Goal: Transaction & Acquisition: Download file/media

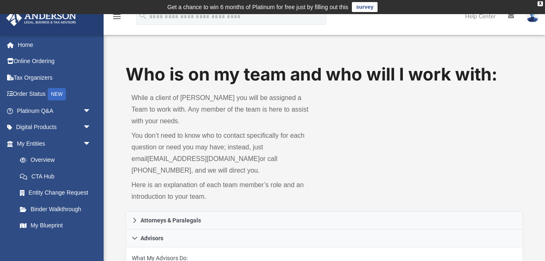
scroll to position [40, 0]
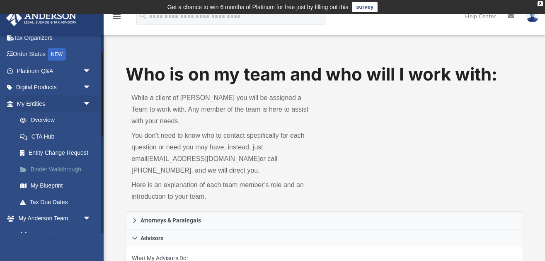
click at [58, 166] on link "Binder Walkthrough" at bounding box center [58, 169] width 92 height 17
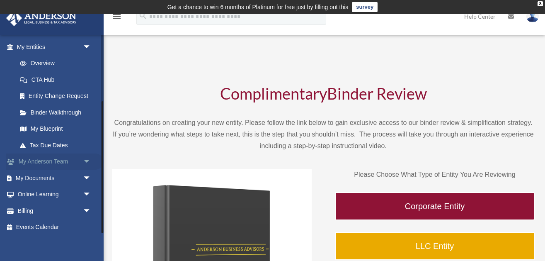
scroll to position [101, 0]
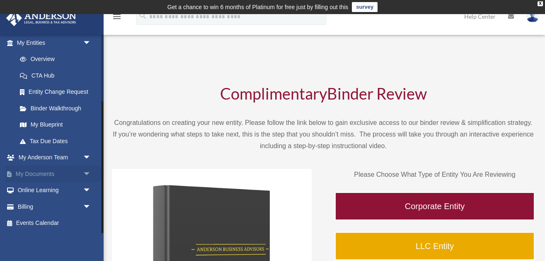
click at [53, 174] on link "My Documents arrow_drop_down" at bounding box center [55, 173] width 98 height 17
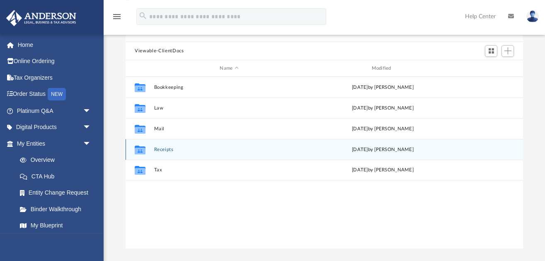
scroll to position [85, 0]
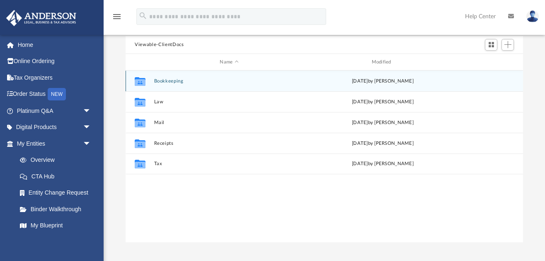
click at [170, 80] on button "Bookkeeping" at bounding box center [229, 80] width 150 height 5
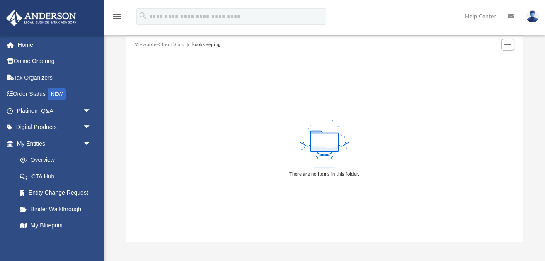
click at [150, 48] on button "Viewable-ClientDocs" at bounding box center [159, 44] width 49 height 7
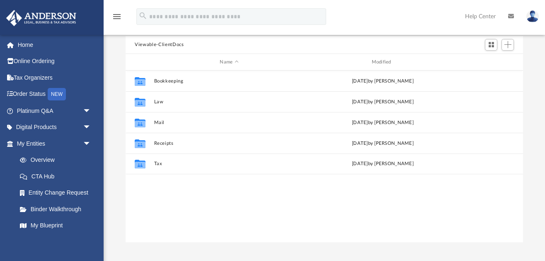
scroll to position [188, 397]
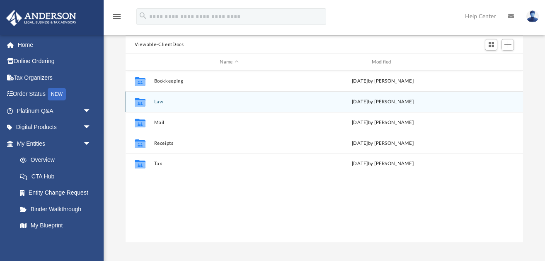
click at [161, 100] on button "Law" at bounding box center [229, 101] width 150 height 5
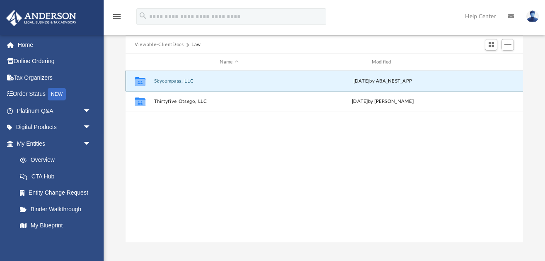
click at [161, 79] on button "Skycompass, LLC" at bounding box center [229, 80] width 150 height 5
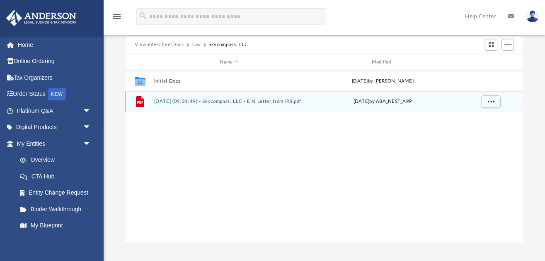
click at [210, 104] on div "File [DATE] (09:31:49) - Skycompass, LLC - EIN Letter from IRS.pdf [DATE] by AB…" at bounding box center [324, 101] width 397 height 21
click at [219, 102] on button "[DATE] (09:31:49) - Skycompass, LLC - EIN Letter from IRS.pdf" at bounding box center [229, 101] width 150 height 5
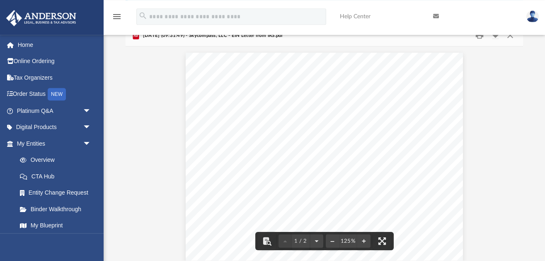
scroll to position [0, 0]
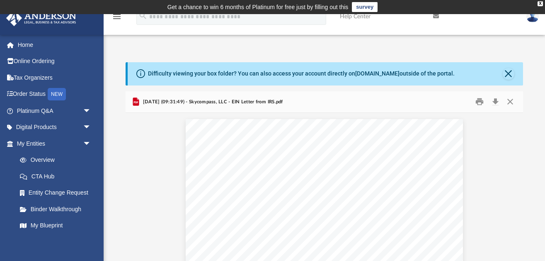
click at [493, 102] on button "Download" at bounding box center [495, 101] width 15 height 13
click at [509, 103] on button "Close" at bounding box center [509, 101] width 15 height 13
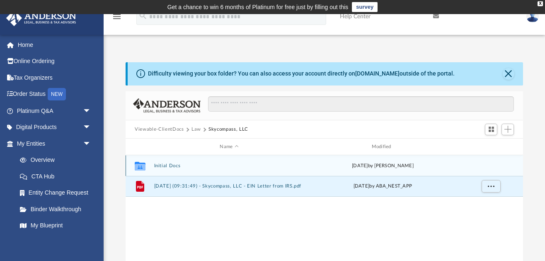
click at [175, 165] on button "Initial Docs" at bounding box center [229, 165] width 150 height 5
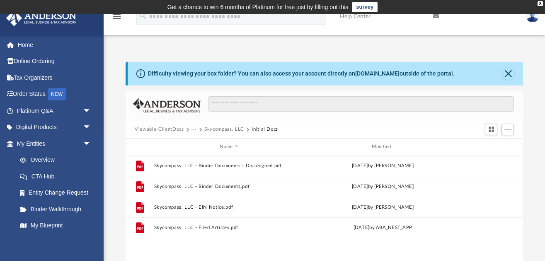
click at [193, 129] on button "···" at bounding box center [193, 129] width 5 height 7
click at [201, 144] on li "Law" at bounding box center [201, 143] width 10 height 9
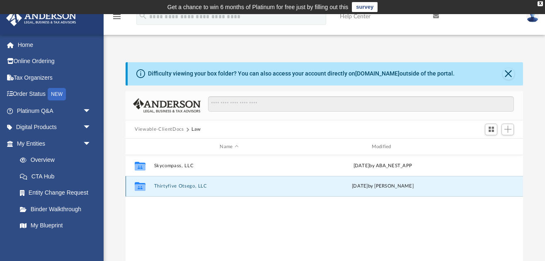
click at [185, 188] on button "Thirtyfive Otsego, LLC" at bounding box center [229, 186] width 150 height 5
